Goal: Information Seeking & Learning: Find specific fact

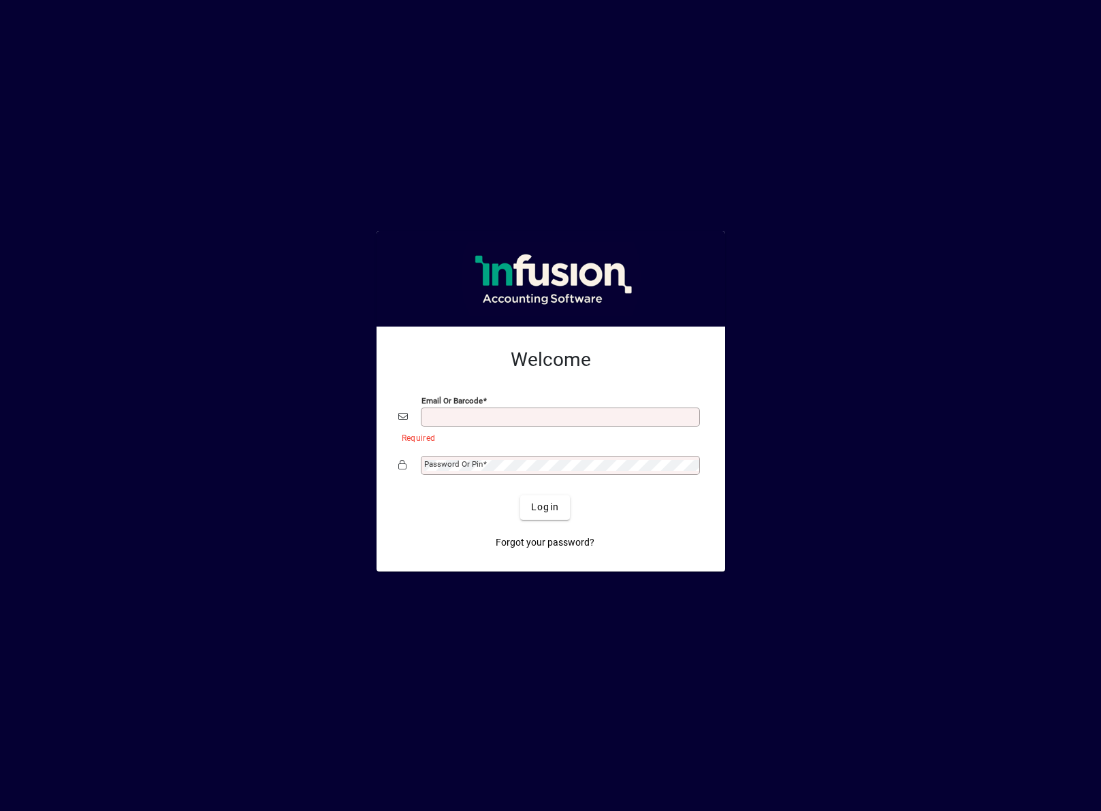
click at [546, 415] on input "Email or Barcode" at bounding box center [561, 417] width 275 height 11
type input "**********"
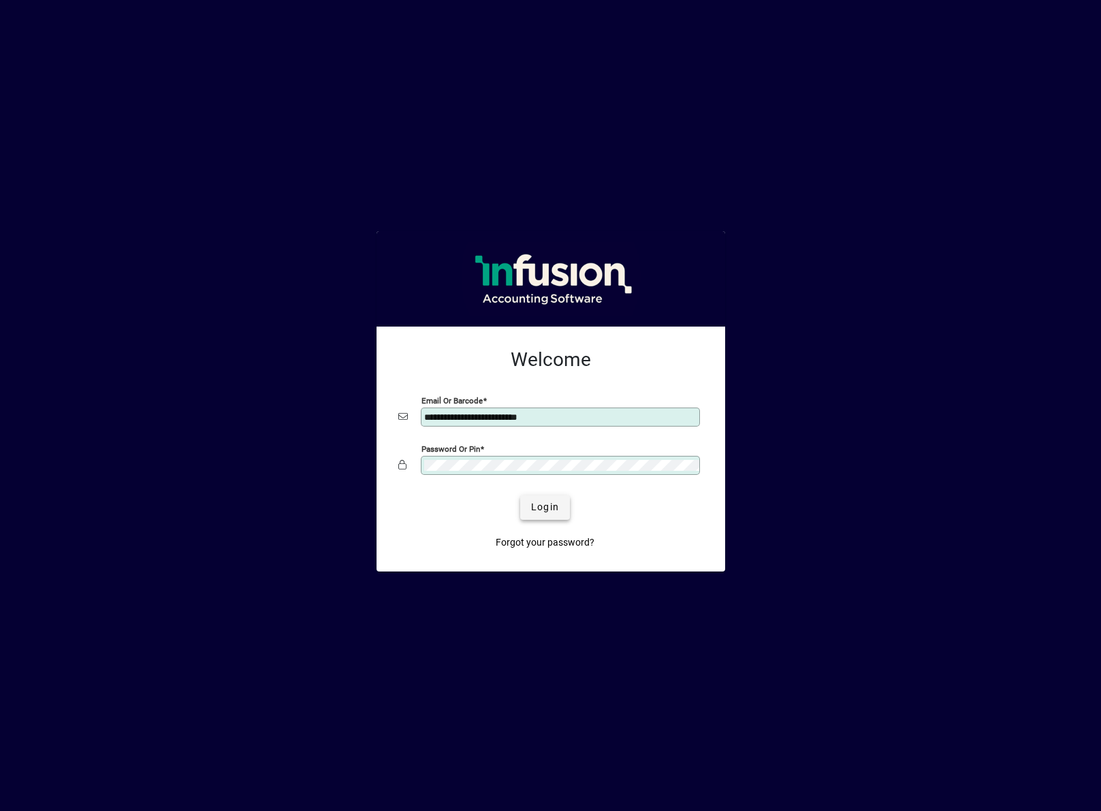
click at [545, 498] on span "submit" at bounding box center [545, 507] width 50 height 33
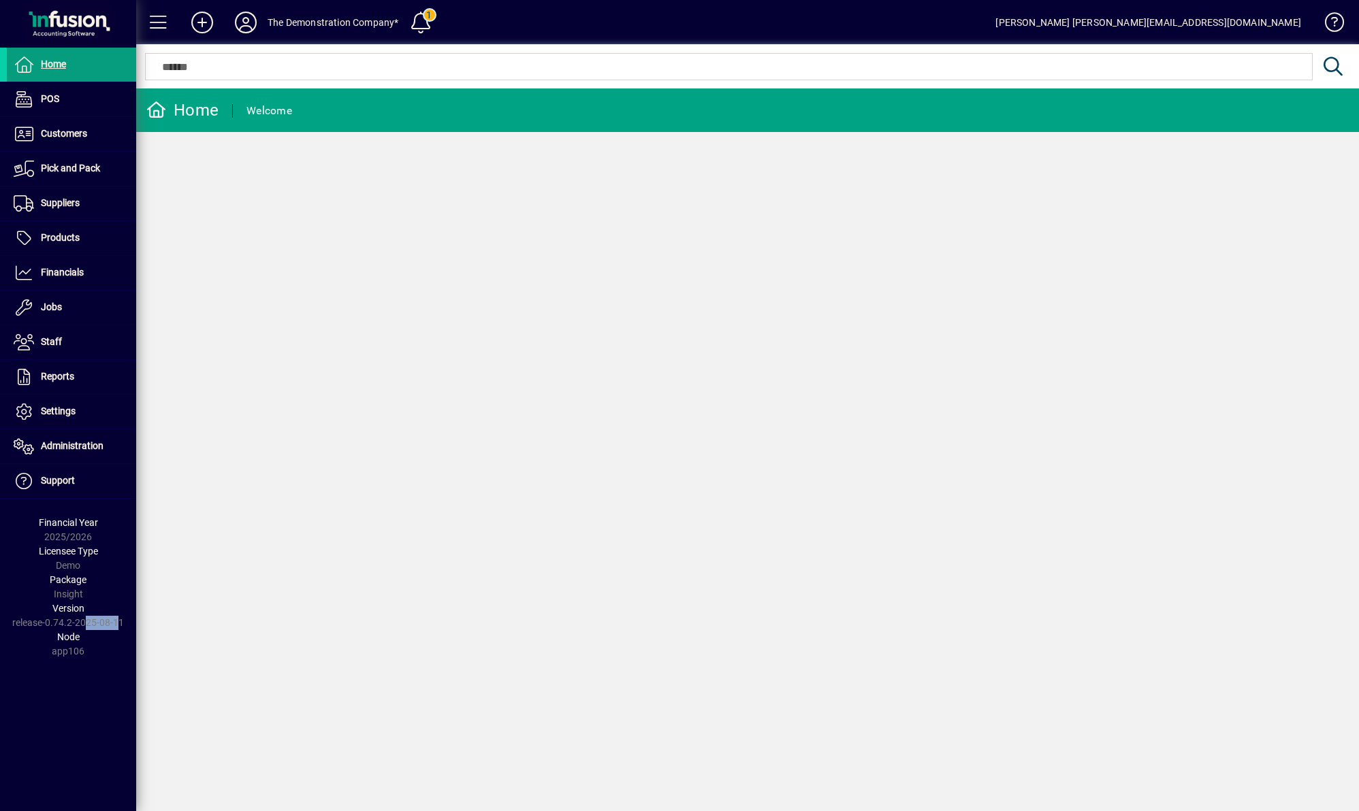
drag, startPoint x: 120, startPoint y: 623, endPoint x: 84, endPoint y: 623, distance: 36.8
click at [84, 623] on div "Version release-0.74.2-2025-08-11" at bounding box center [68, 616] width 136 height 29
drag, startPoint x: 13, startPoint y: 623, endPoint x: 121, endPoint y: 623, distance: 108.2
click at [121, 623] on div "Version release-0.74.2-2025-08-11" at bounding box center [68, 616] width 136 height 29
copy div "release-0.74.2-2025-08-11"
